Goal: Information Seeking & Learning: Find specific fact

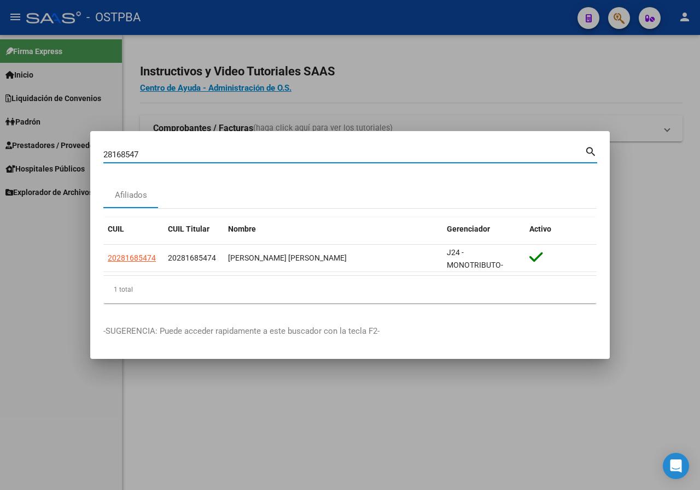
click at [162, 150] on input "28168547" at bounding box center [343, 155] width 481 height 10
paste input "46119196"
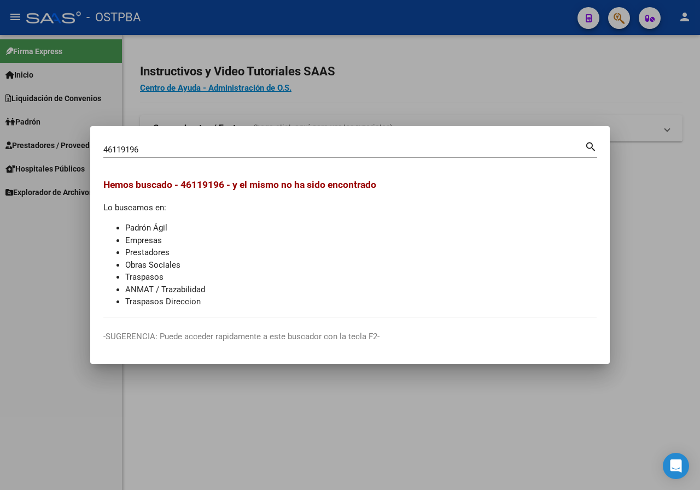
click at [155, 145] on input "46119196" at bounding box center [343, 150] width 481 height 10
paste input "39814185"
type input "39814185"
drag, startPoint x: 143, startPoint y: 147, endPoint x: 92, endPoint y: 165, distance: 53.8
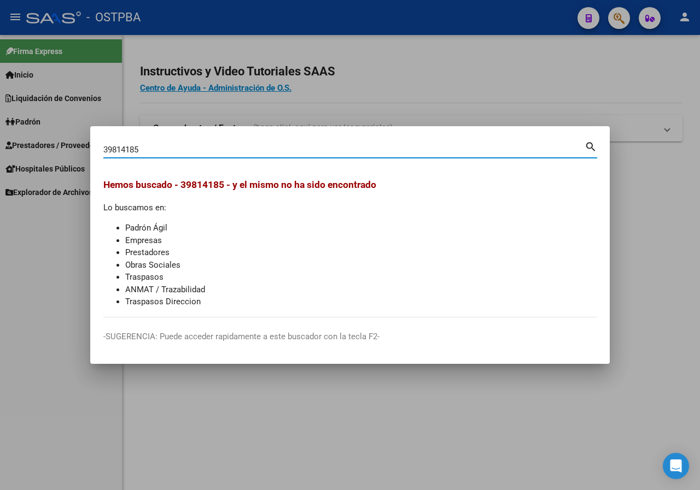
click at [92, 165] on mat-dialog-content "39814185 Buscar (apellido, dni, cuil, nro traspaso, cuit, obra social) search H…" at bounding box center [349, 228] width 519 height 178
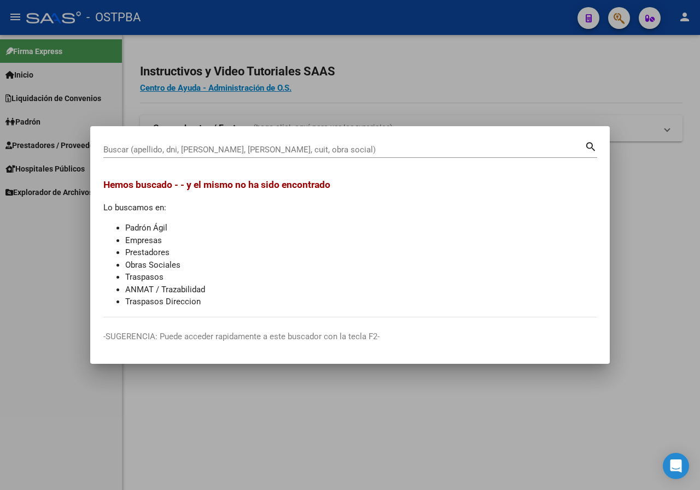
click at [184, 110] on div at bounding box center [350, 245] width 700 height 490
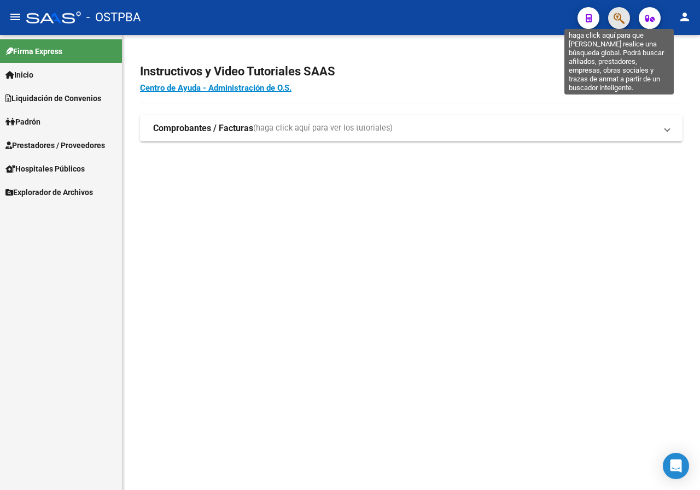
click at [620, 23] on icon "button" at bounding box center [618, 18] width 11 height 13
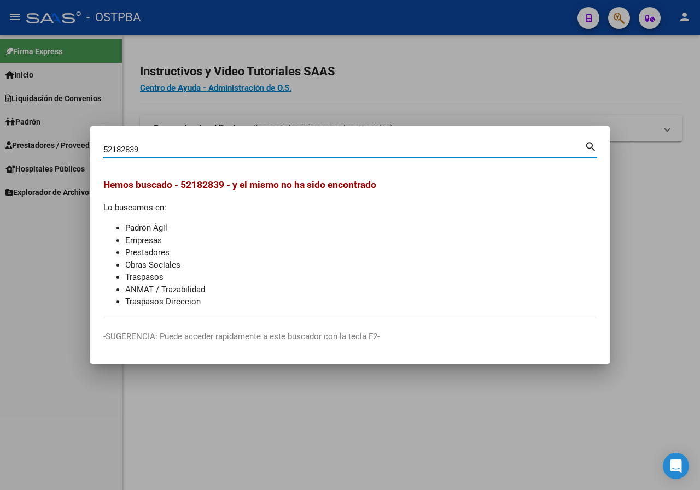
click at [161, 148] on input "52182839" at bounding box center [343, 150] width 481 height 10
paste input "8032596"
type input "58032596"
